Goal: Communication & Community: Answer question/provide support

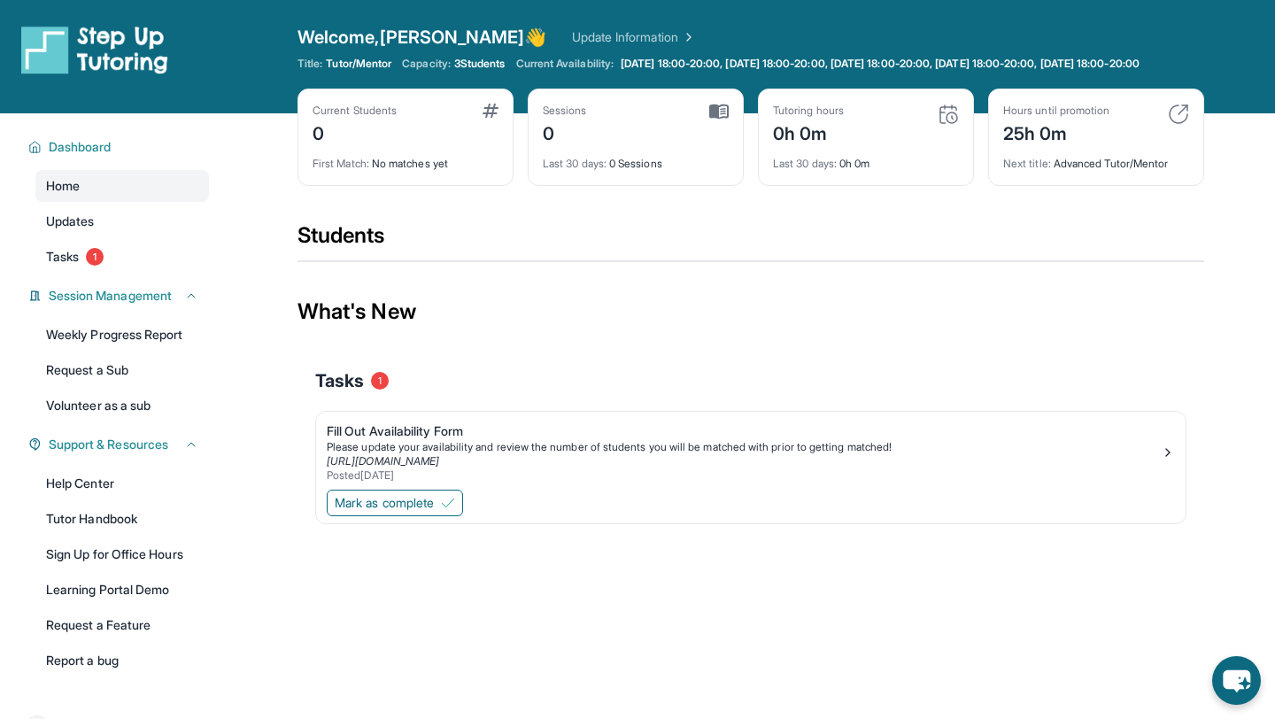
click at [817, 340] on div "What's New" at bounding box center [750, 312] width 907 height 78
click at [545, 235] on div "Students" at bounding box center [750, 240] width 907 height 39
click at [69, 266] on span "Tasks" at bounding box center [62, 257] width 33 height 18
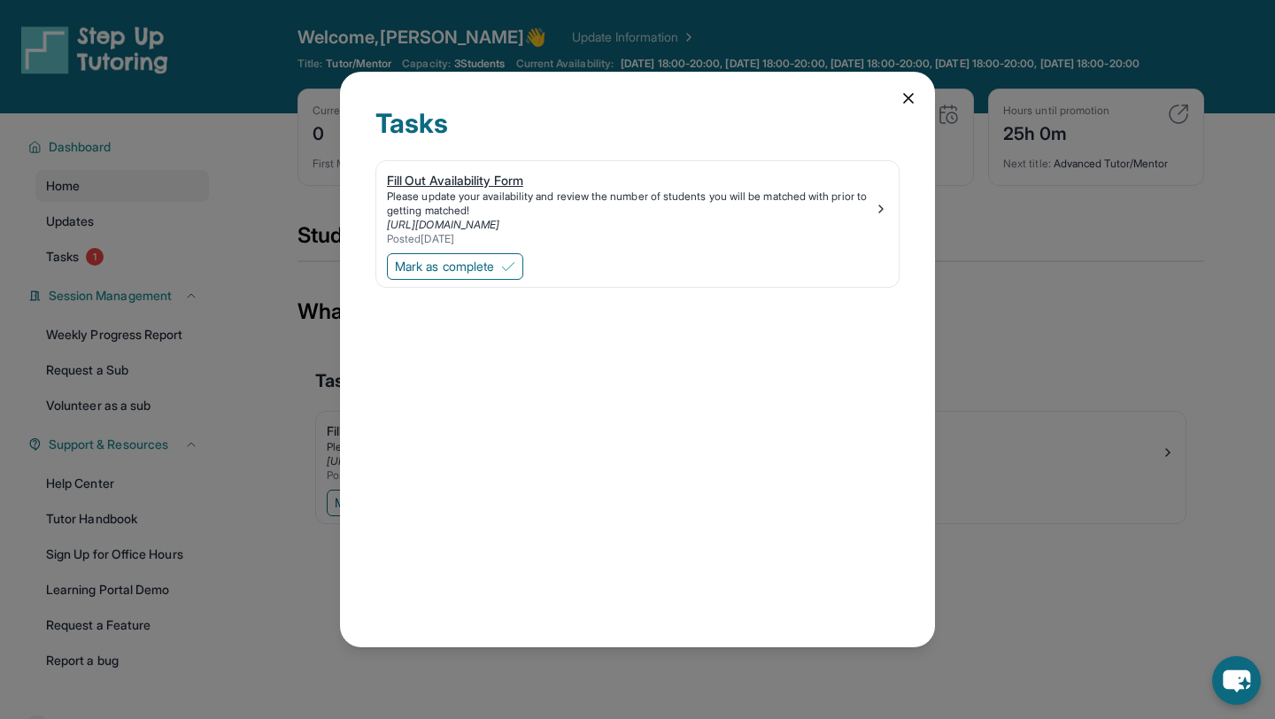
click at [727, 215] on div "Please update your availability and review the number of students you will be m…" at bounding box center [630, 203] width 487 height 28
click at [907, 96] on icon at bounding box center [908, 98] width 9 height 9
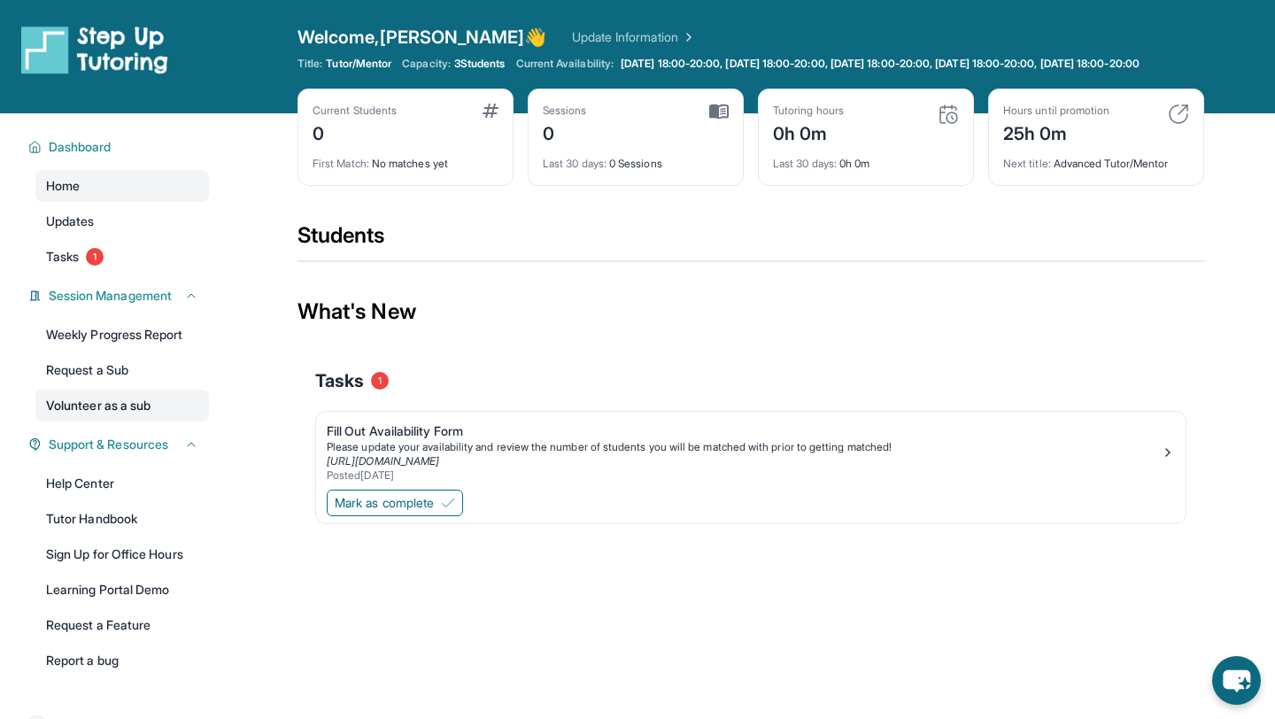
click at [145, 421] on link "Volunteer as a sub" at bounding box center [122, 406] width 174 height 32
click at [572, 40] on link "Update Information" at bounding box center [634, 37] width 124 height 18
click at [506, 339] on div "What's New" at bounding box center [750, 312] width 907 height 78
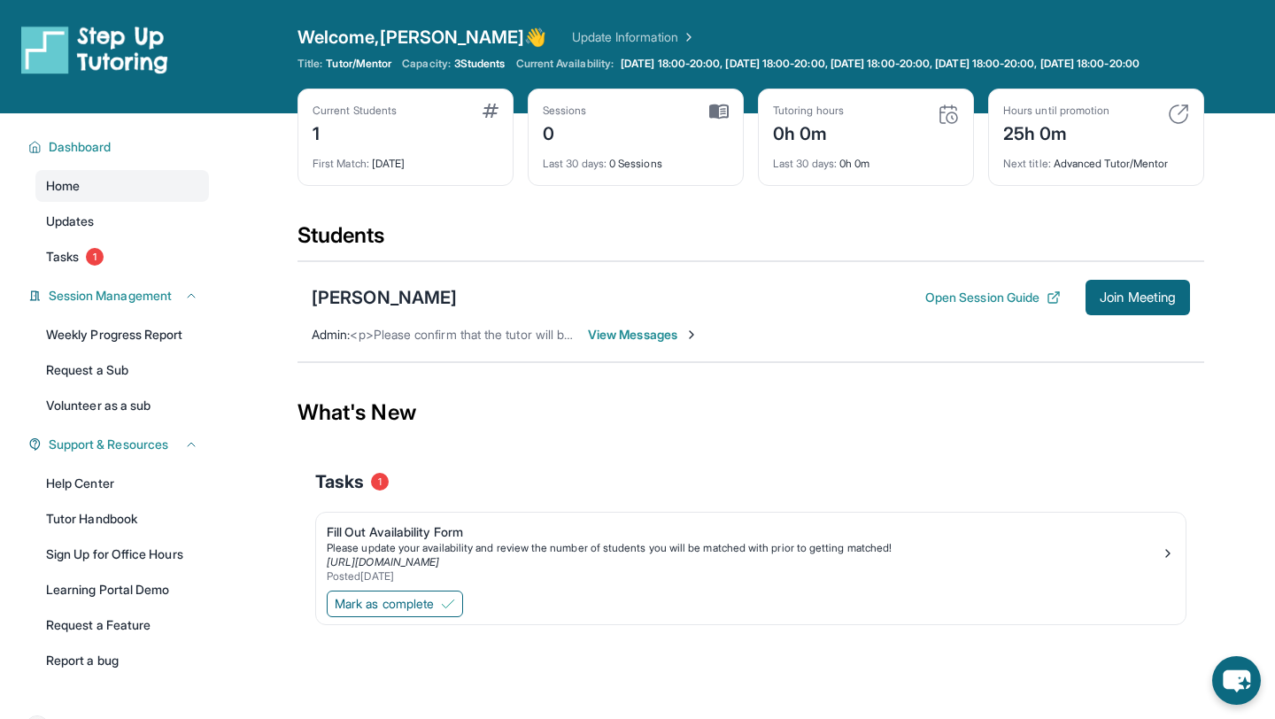
click at [546, 221] on div "Current Students 1 First Match : 1 day ago Sessions 0 Last 30 days : 0 Sessions…" at bounding box center [750, 155] width 907 height 133
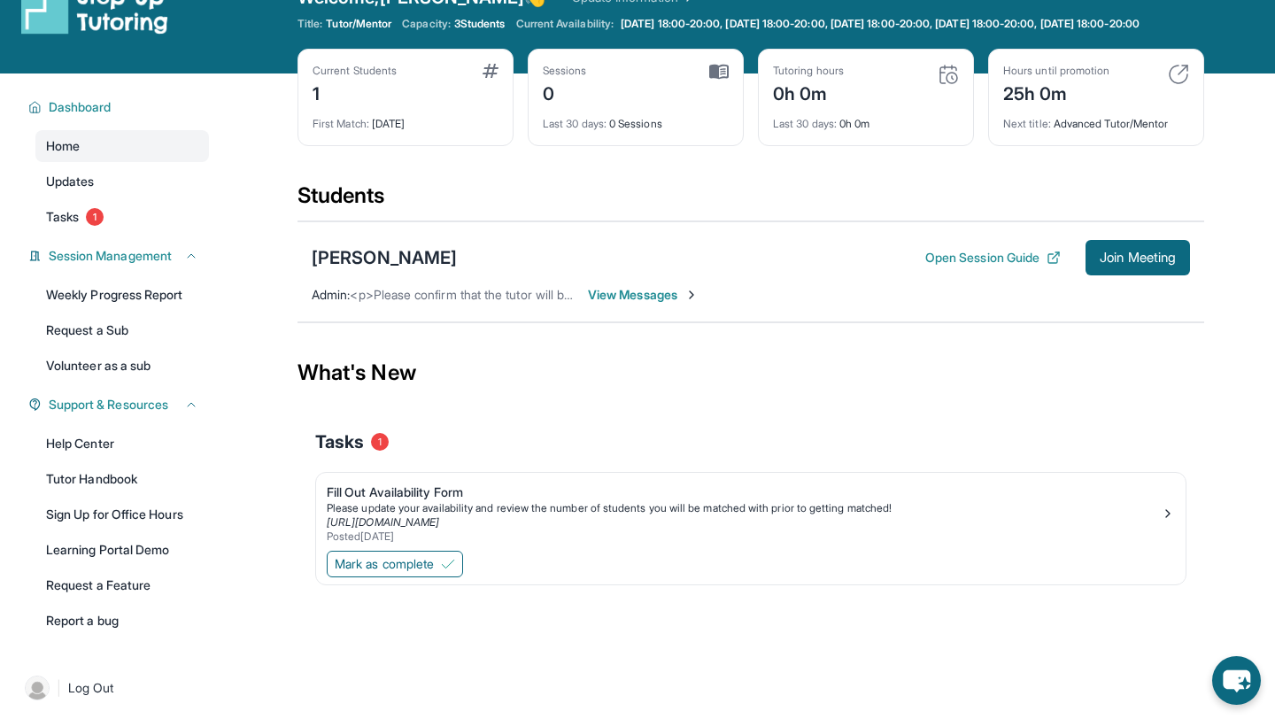
click at [647, 304] on span "View Messages" at bounding box center [643, 295] width 111 height 18
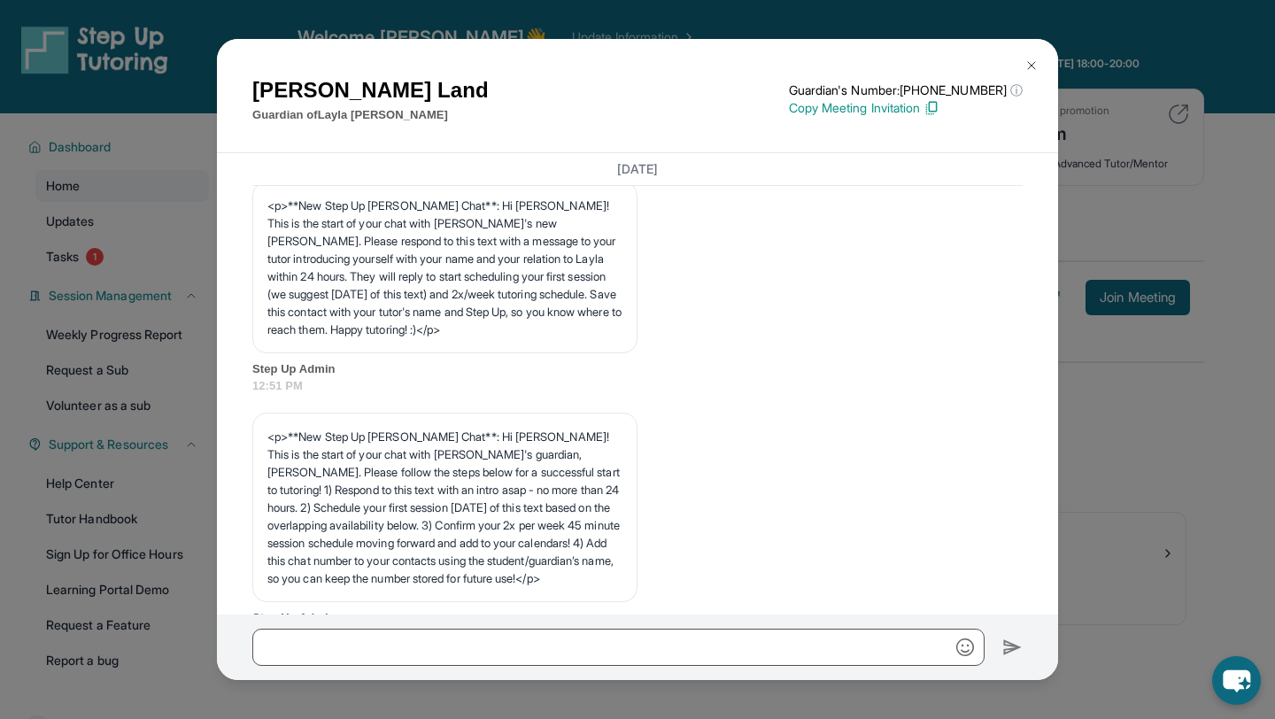
scroll to position [0, 0]
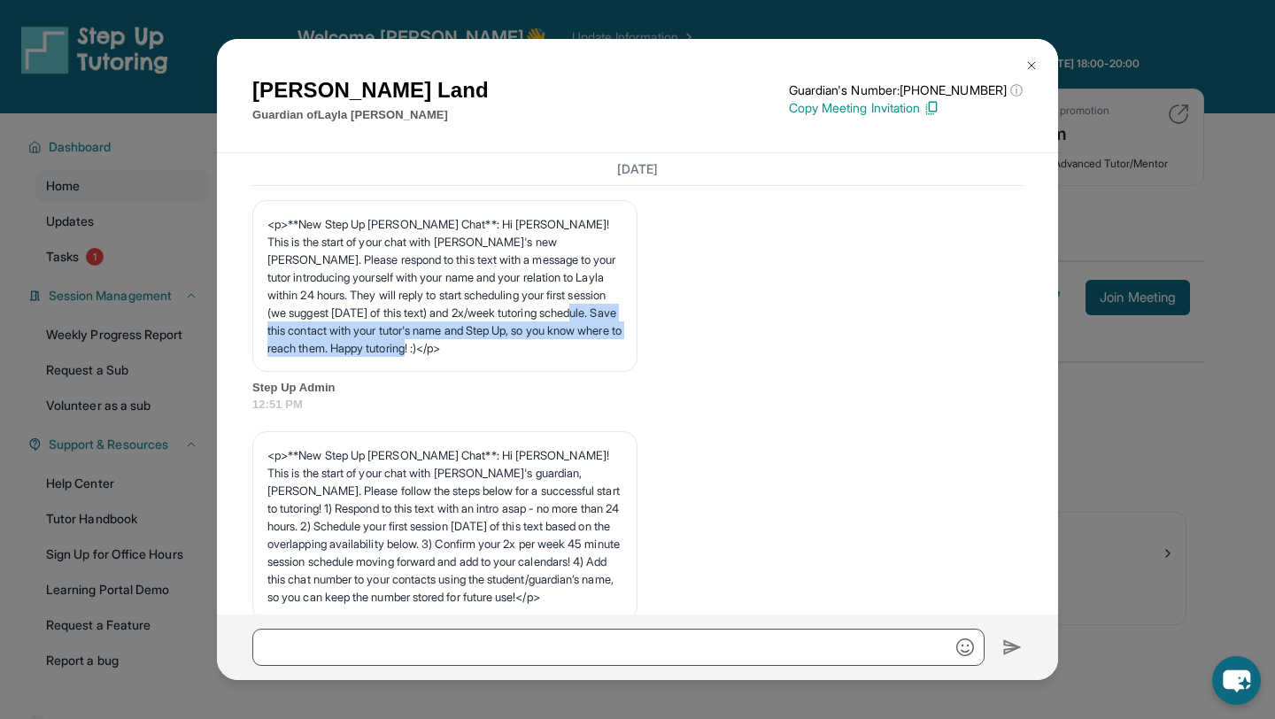
drag, startPoint x: 336, startPoint y: 329, endPoint x: 575, endPoint y: 346, distance: 239.6
click at [574, 346] on p "<p>**New Step Up Tutoring Match Chat**: Hi Julie! This is the start of your cha…" at bounding box center [444, 286] width 355 height 142
click at [599, 349] on p "<p>**New Step Up Tutoring Match Chat**: Hi Julie! This is the start of your cha…" at bounding box center [444, 286] width 355 height 142
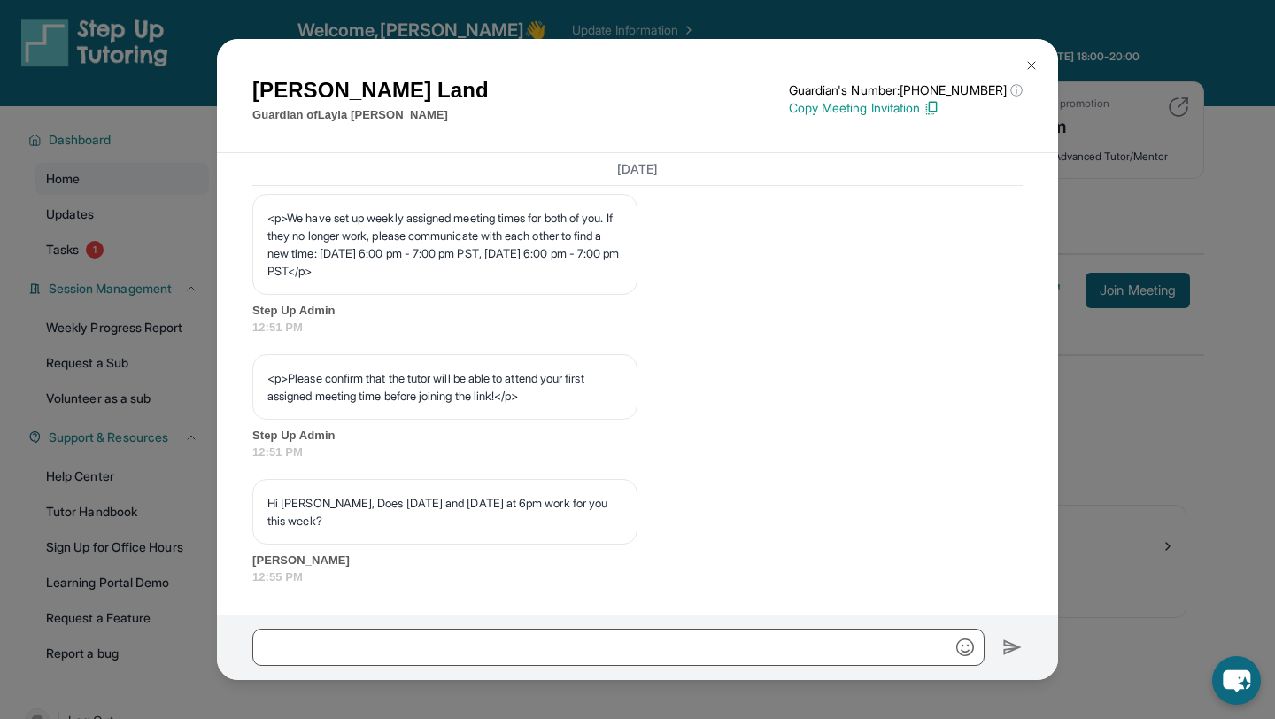
scroll to position [13, 0]
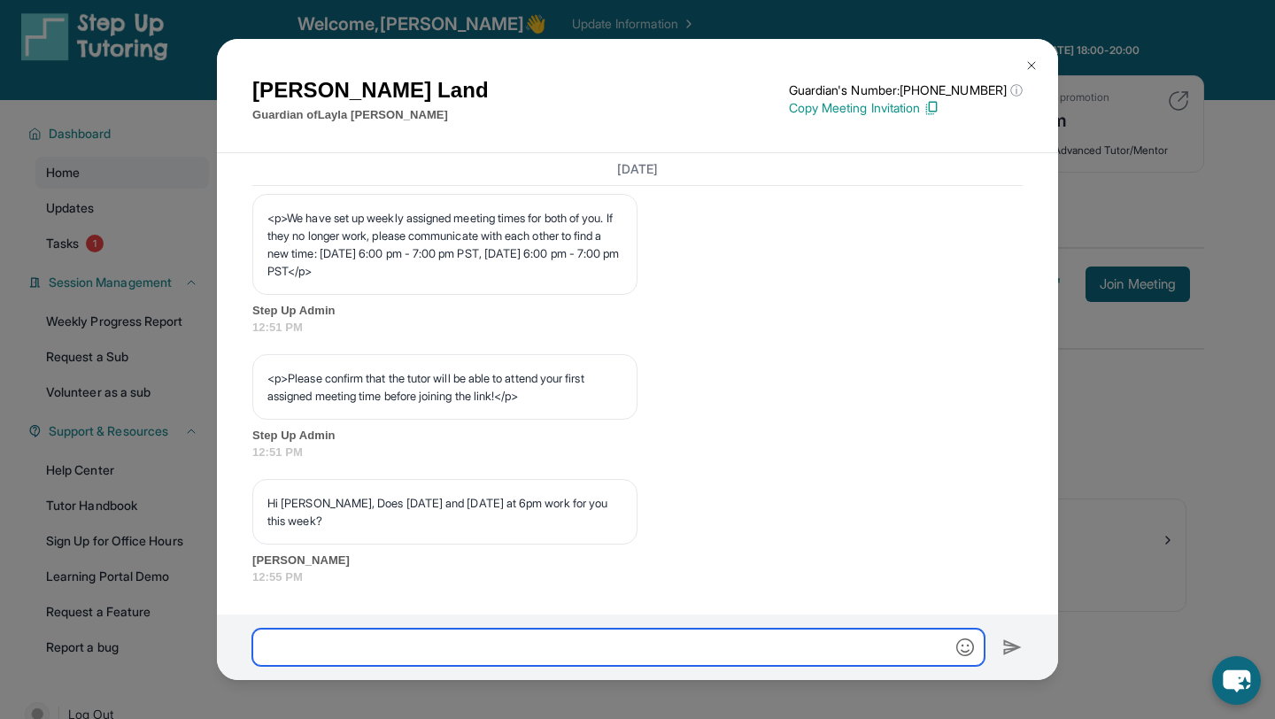
click at [609, 645] on input "text" at bounding box center [618, 647] width 732 height 37
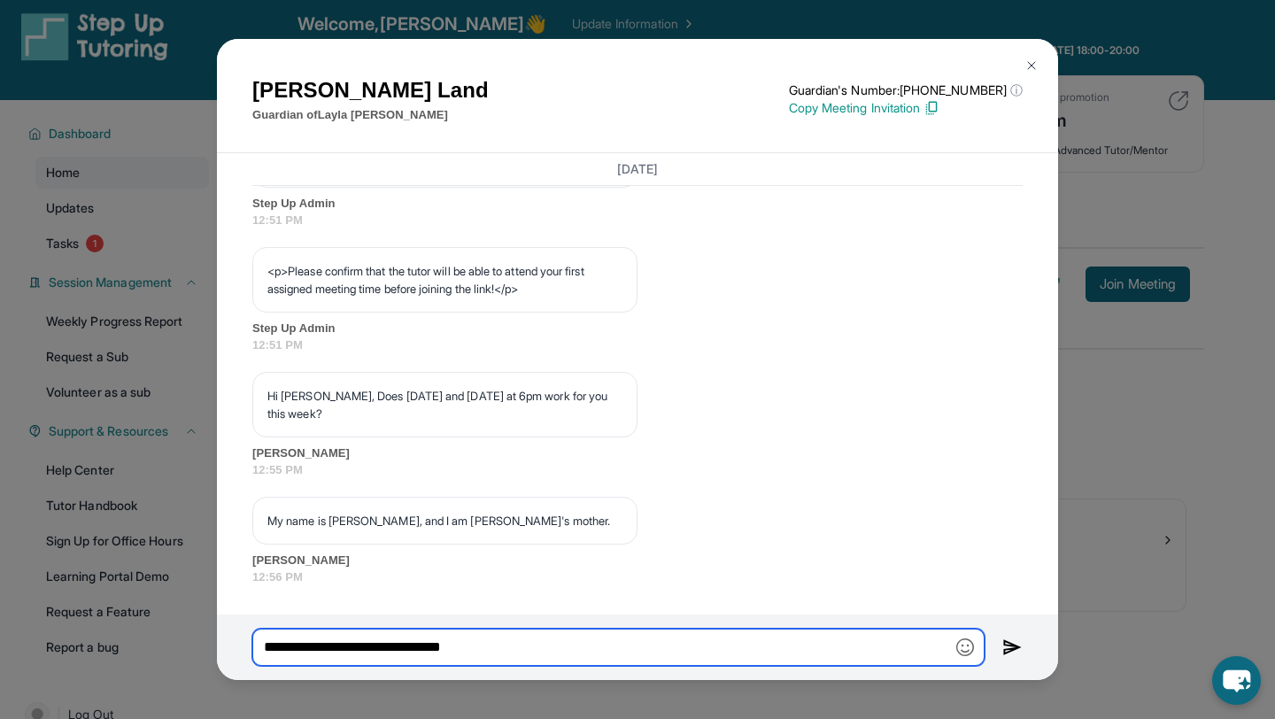
scroll to position [1127, 0]
click at [321, 651] on input "**********" at bounding box center [618, 647] width 732 height 37
click at [668, 663] on input "**********" at bounding box center [618, 647] width 732 height 37
drag, startPoint x: 559, startPoint y: 650, endPoint x: 448, endPoint y: 645, distance: 110.8
click at [448, 645] on input "**********" at bounding box center [618, 647] width 732 height 37
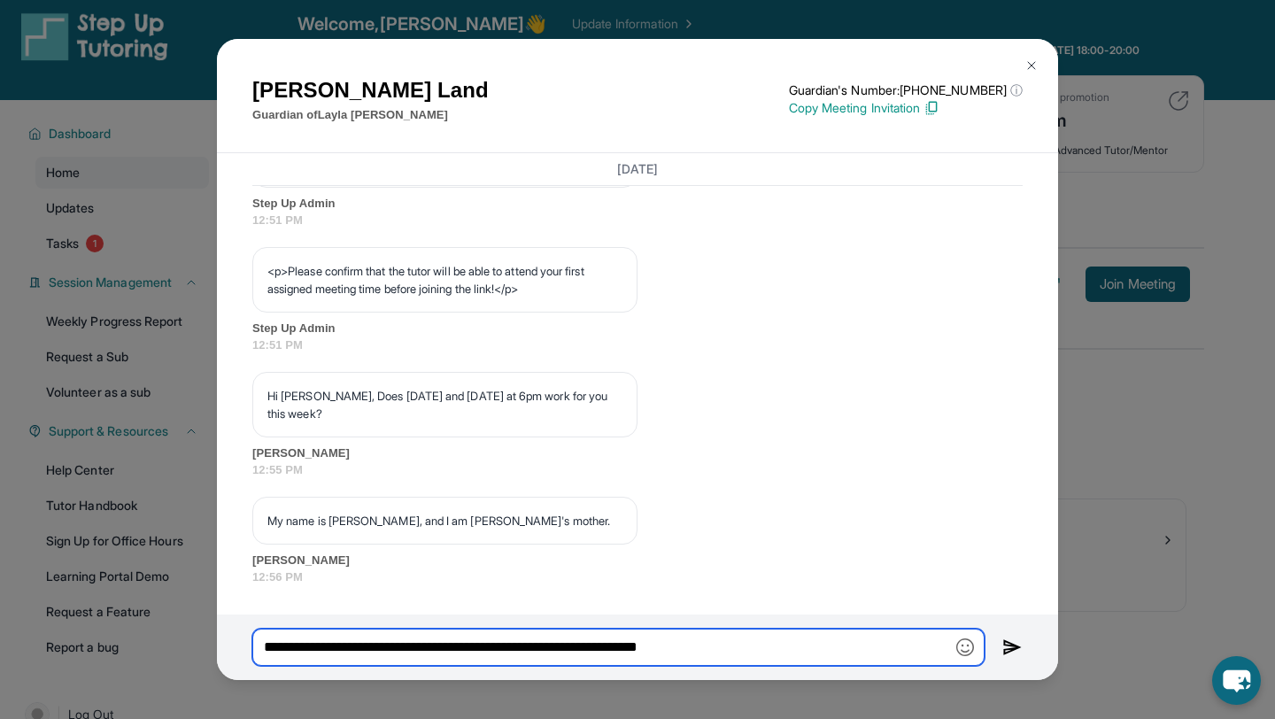
type input "**********"
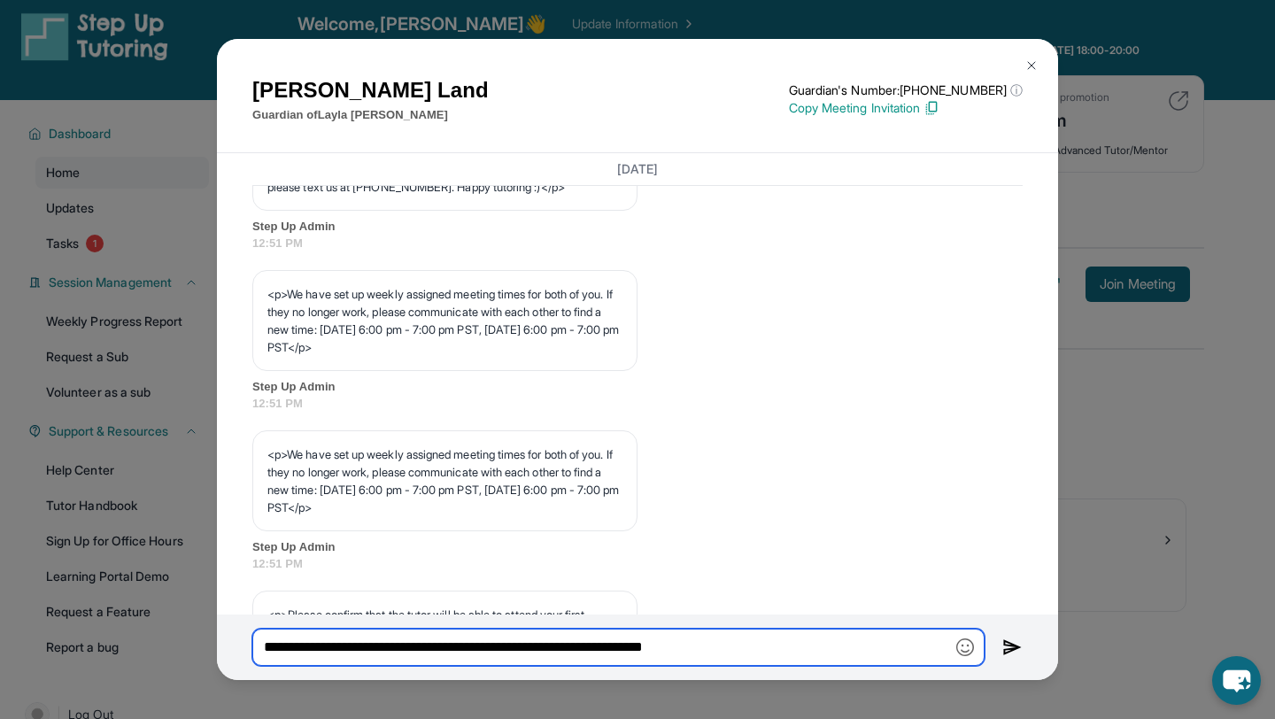
scroll to position [1126, 0]
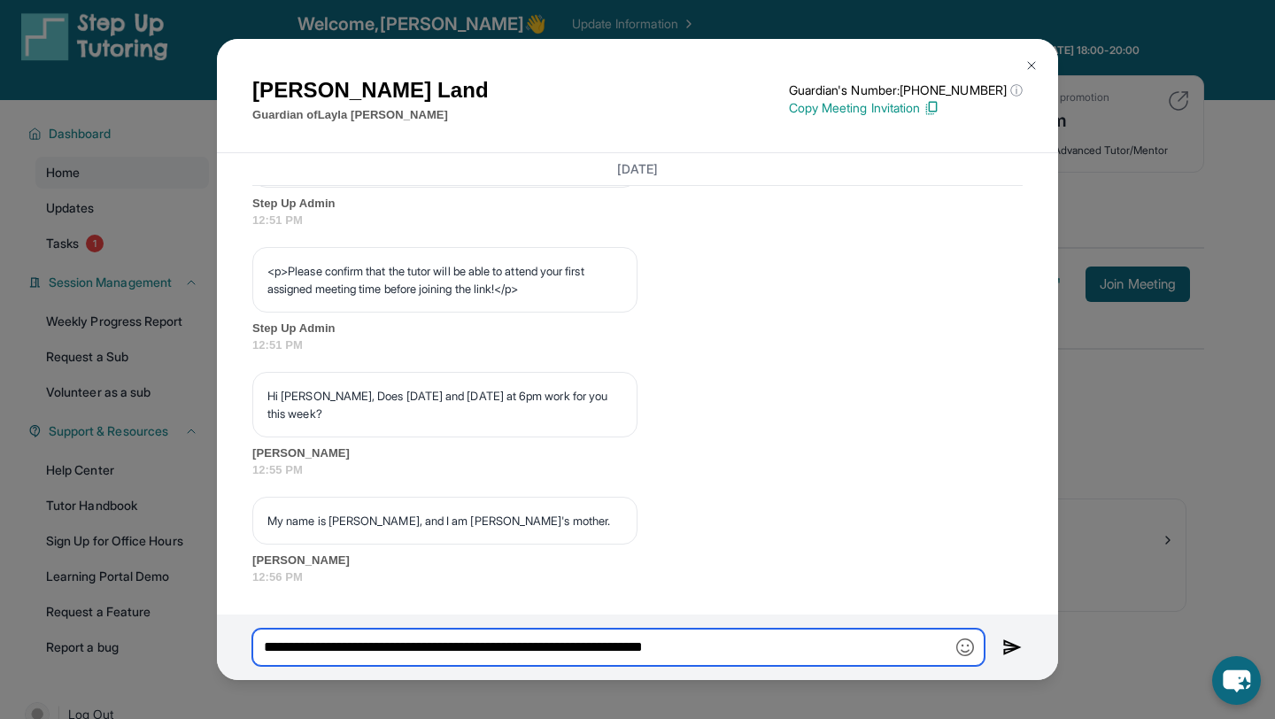
click at [820, 652] on input "**********" at bounding box center [618, 647] width 732 height 37
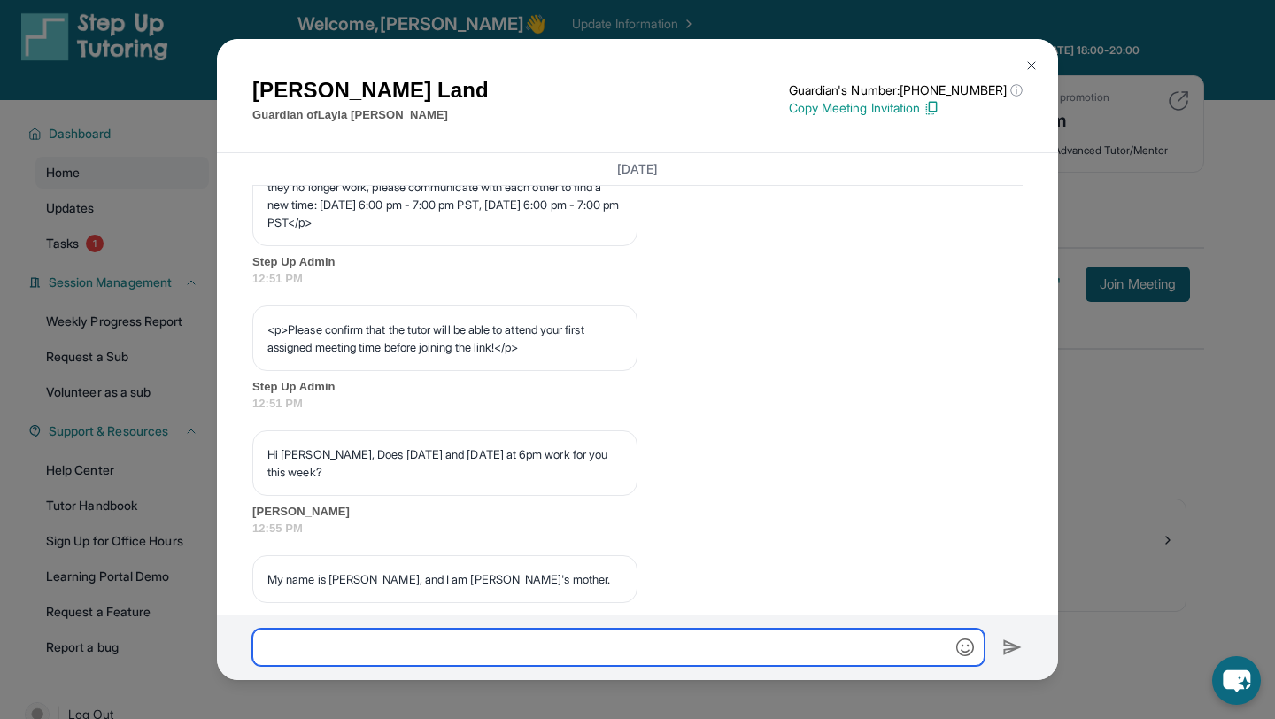
scroll to position [962, 0]
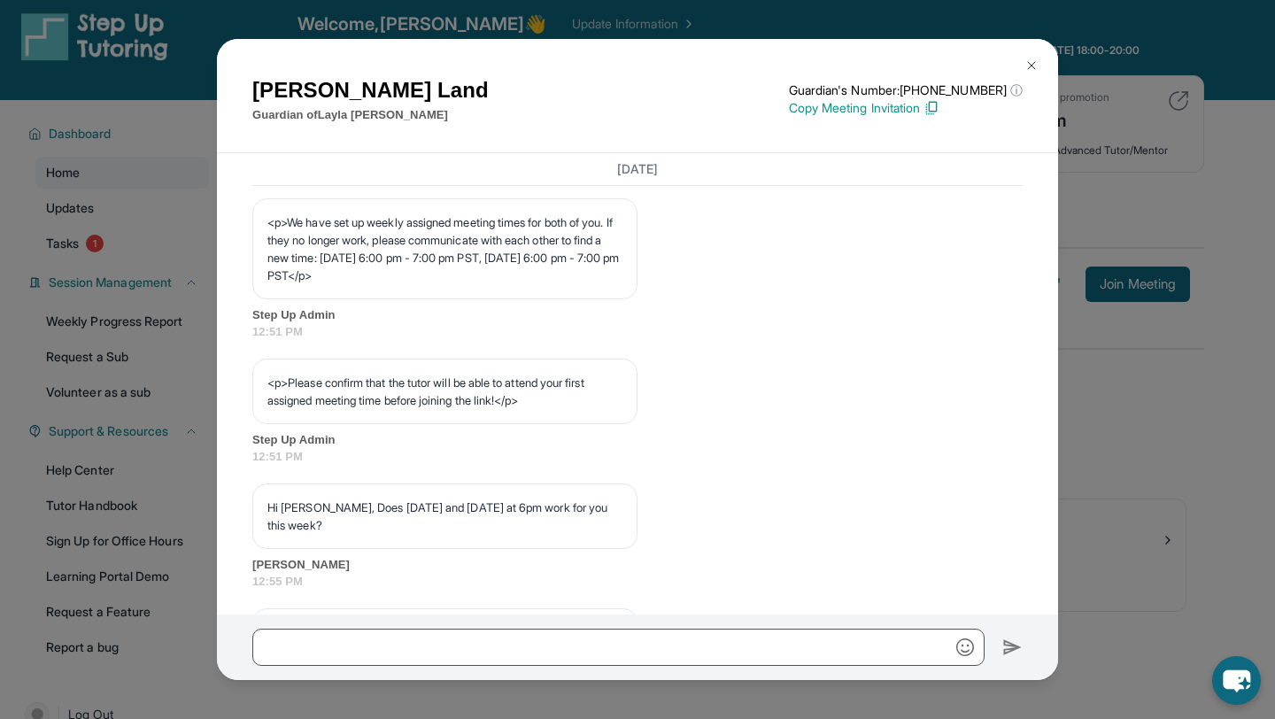
click at [1034, 63] on img at bounding box center [1031, 65] width 14 height 14
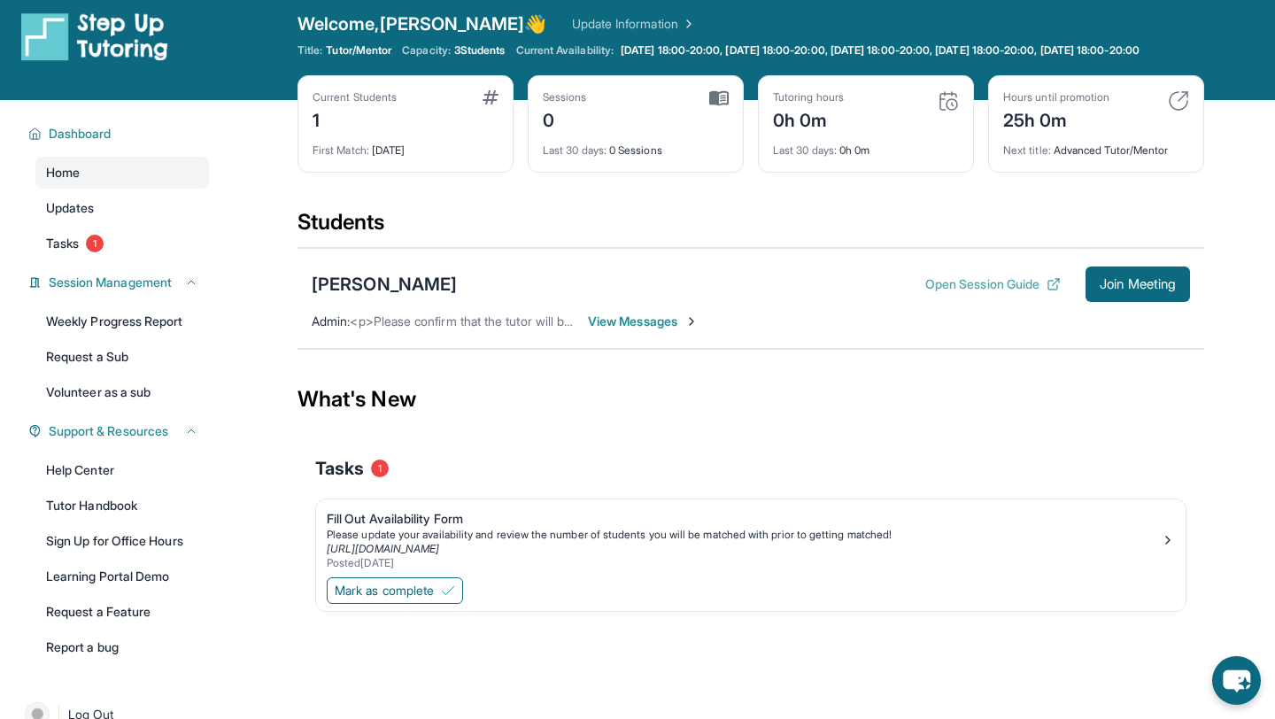
click at [990, 293] on button "Open Session Guide" at bounding box center [992, 284] width 135 height 18
click at [87, 486] on link "Help Center" at bounding box center [122, 470] width 174 height 32
click at [87, 217] on span "Updates" at bounding box center [70, 208] width 49 height 18
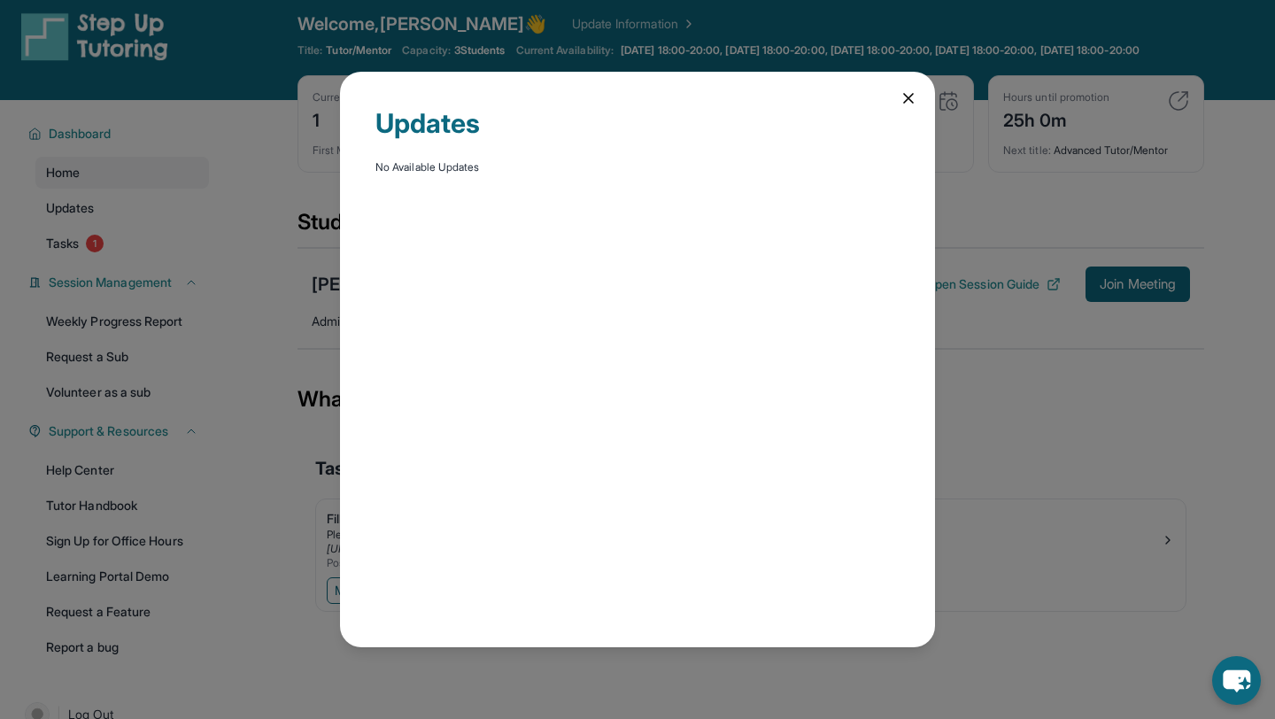
click at [904, 102] on icon at bounding box center [908, 98] width 9 height 9
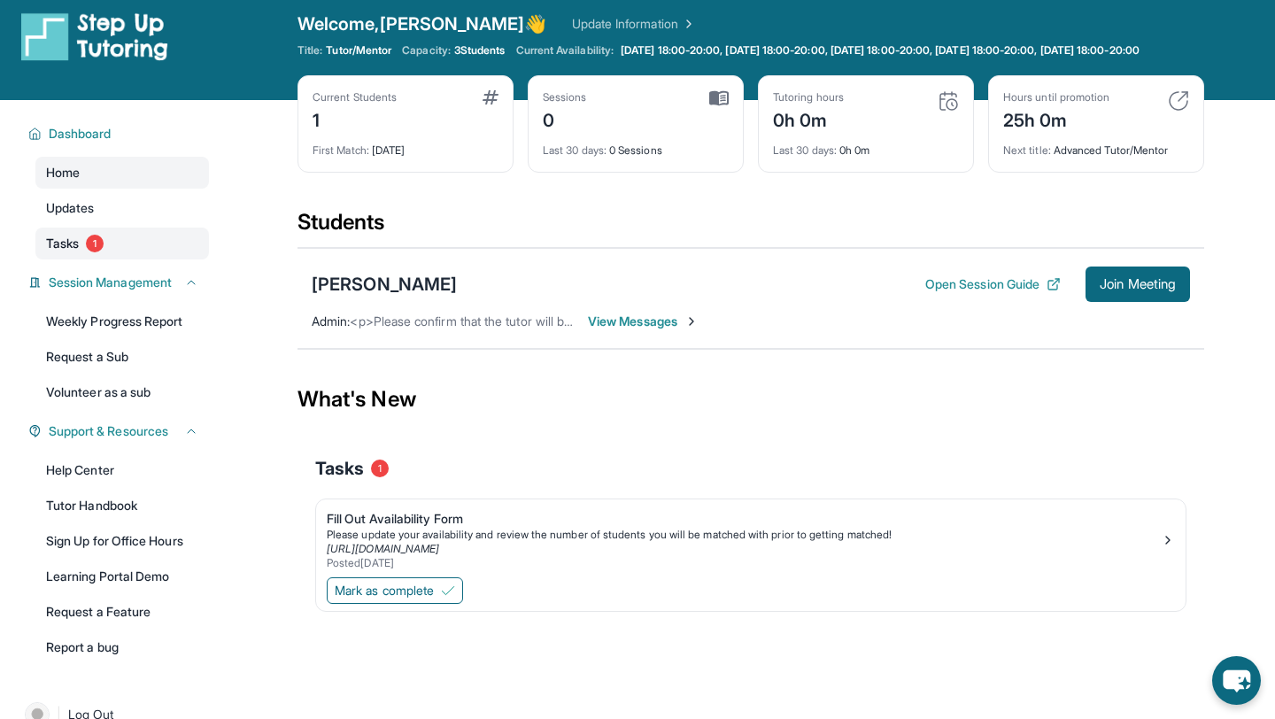
click at [59, 252] on span "Tasks" at bounding box center [62, 244] width 33 height 18
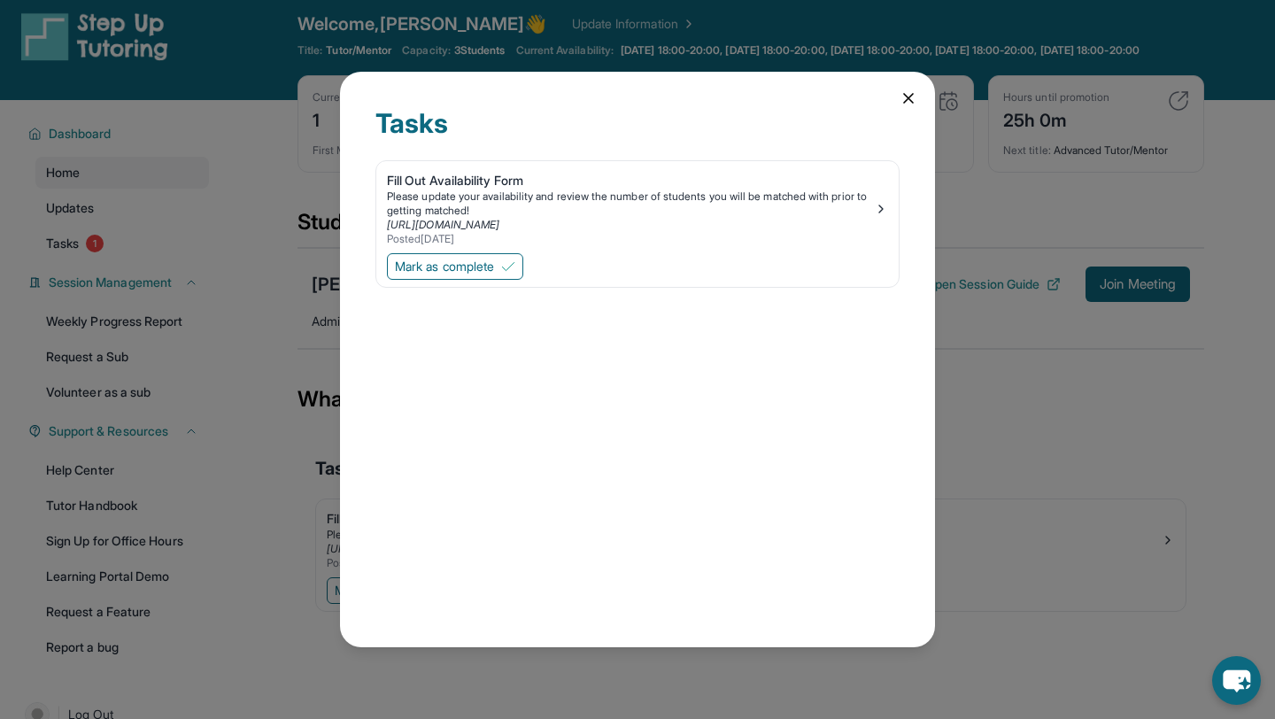
click at [906, 96] on icon at bounding box center [908, 98] width 9 height 9
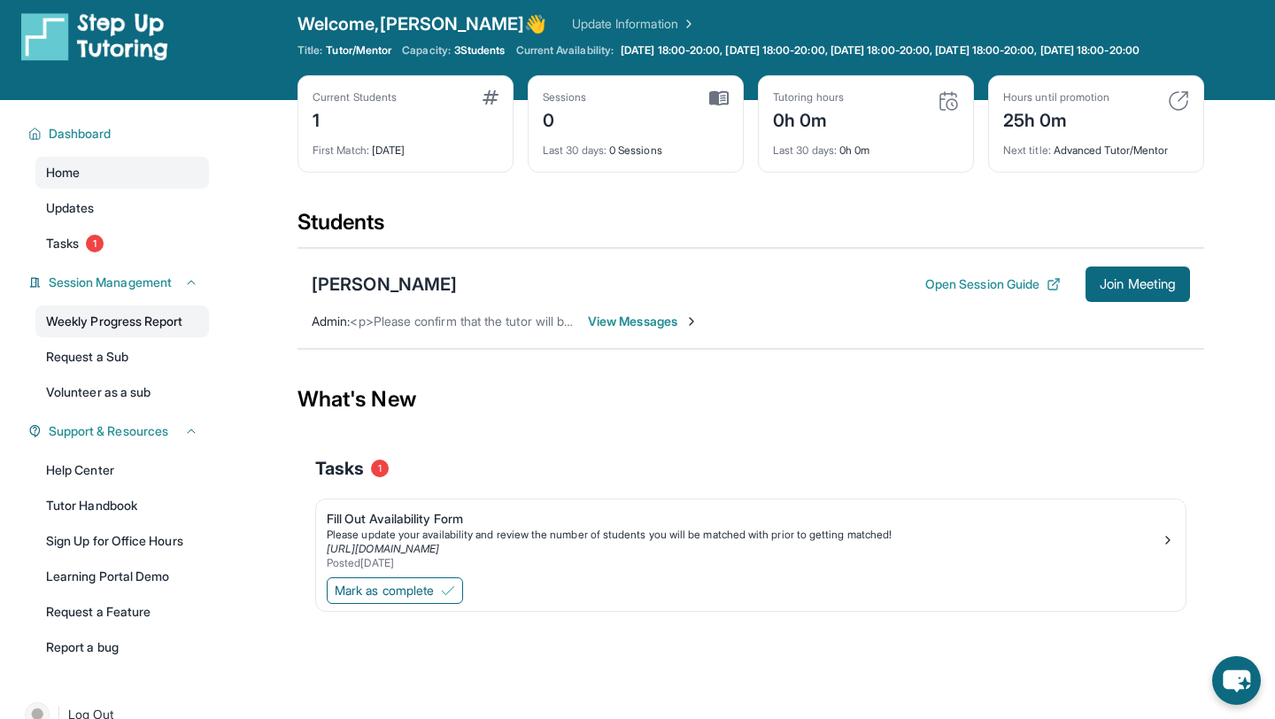
click at [111, 323] on link "Weekly Progress Report" at bounding box center [122, 321] width 174 height 32
click at [682, 330] on span "View Messages" at bounding box center [643, 322] width 111 height 18
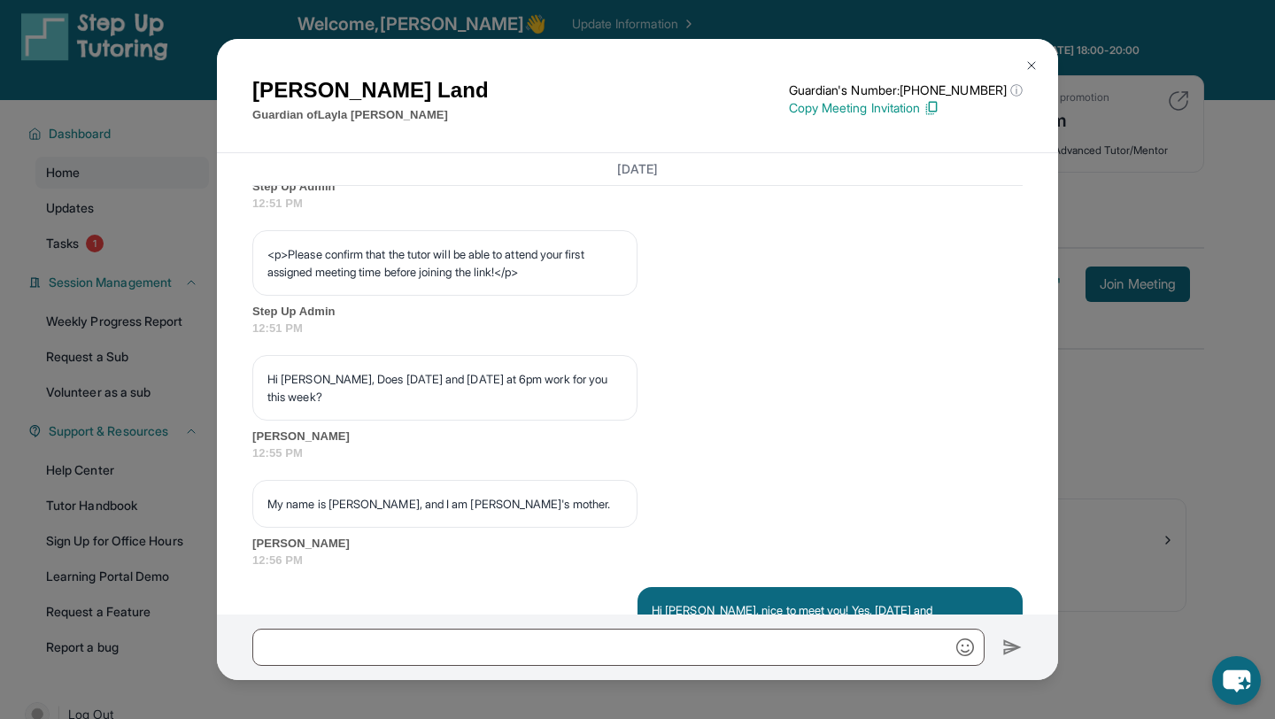
scroll to position [1082, 0]
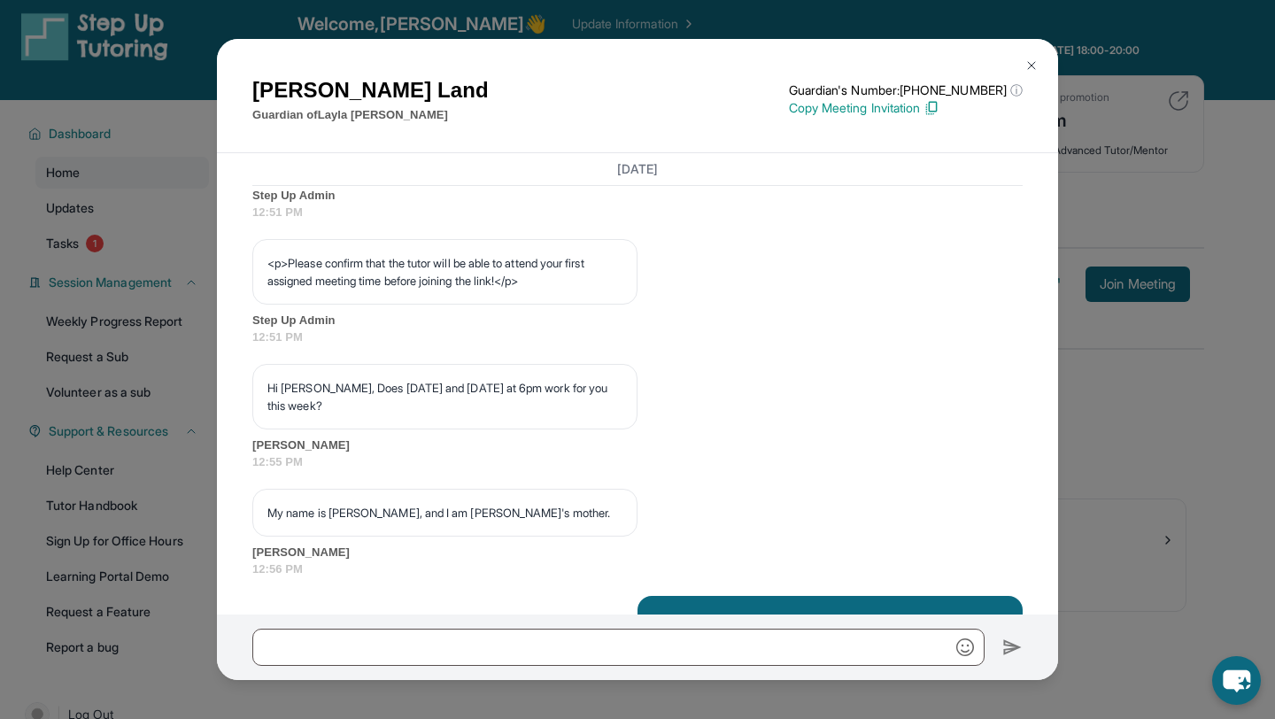
click at [1031, 65] on img at bounding box center [1031, 65] width 14 height 14
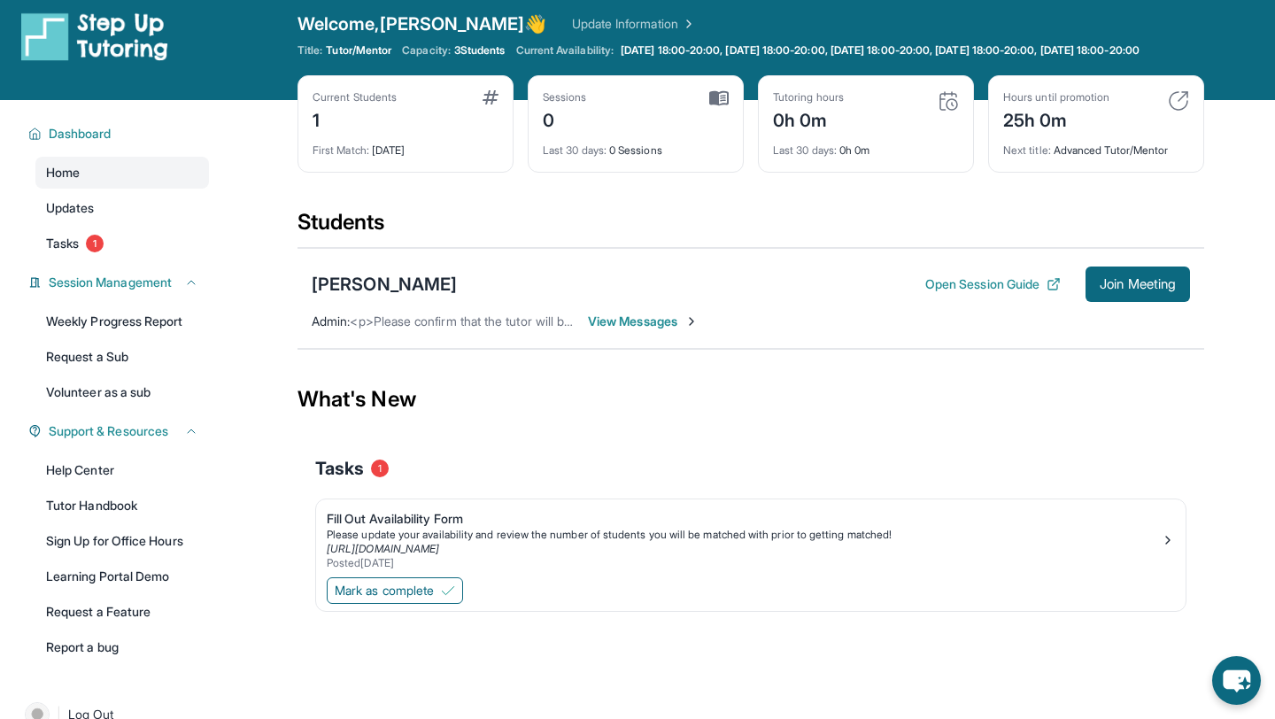
click at [1056, 238] on div "Students" at bounding box center [750, 227] width 907 height 39
click at [70, 215] on span "Updates" at bounding box center [70, 208] width 49 height 18
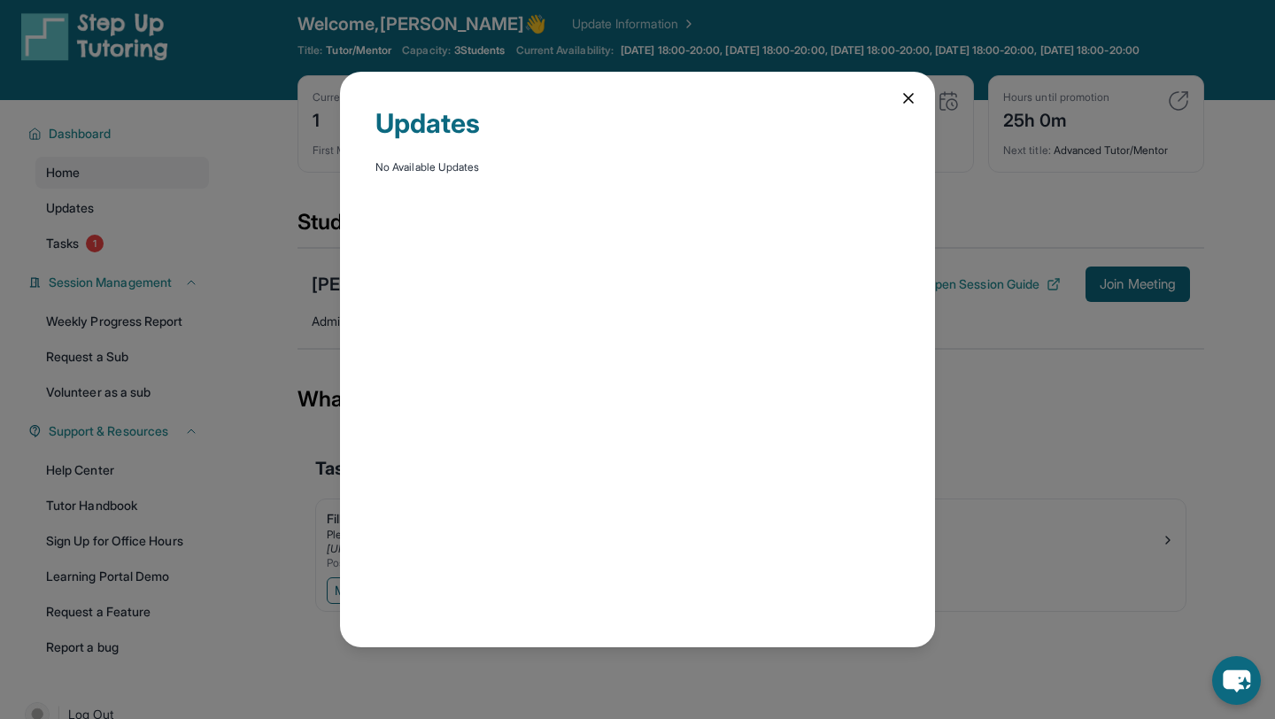
click at [914, 97] on icon at bounding box center [908, 98] width 18 height 18
